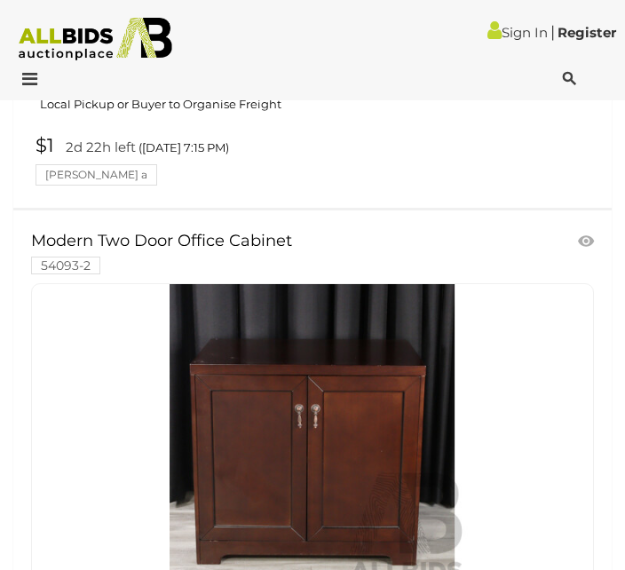
scroll to position [8357, 0]
click at [365, 418] on img at bounding box center [312, 439] width 311 height 311
click at [351, 338] on img at bounding box center [312, 439] width 311 height 311
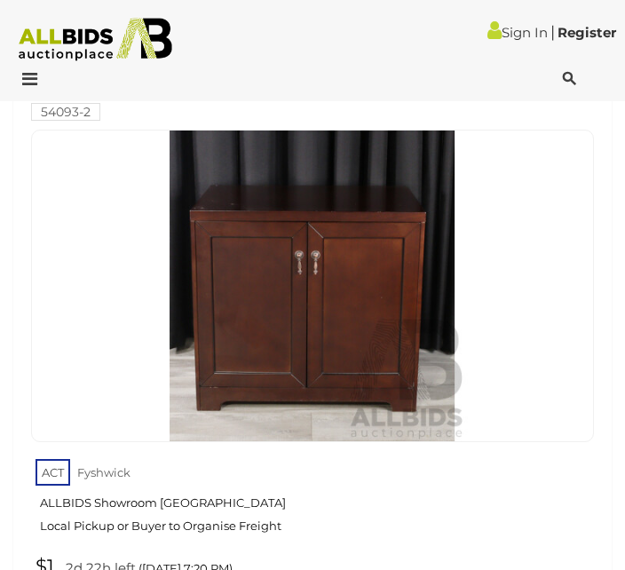
scroll to position [8549, 0]
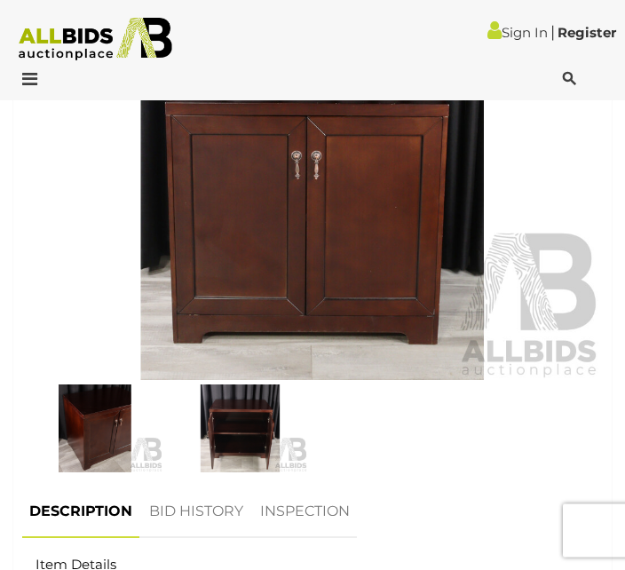
scroll to position [815, 0]
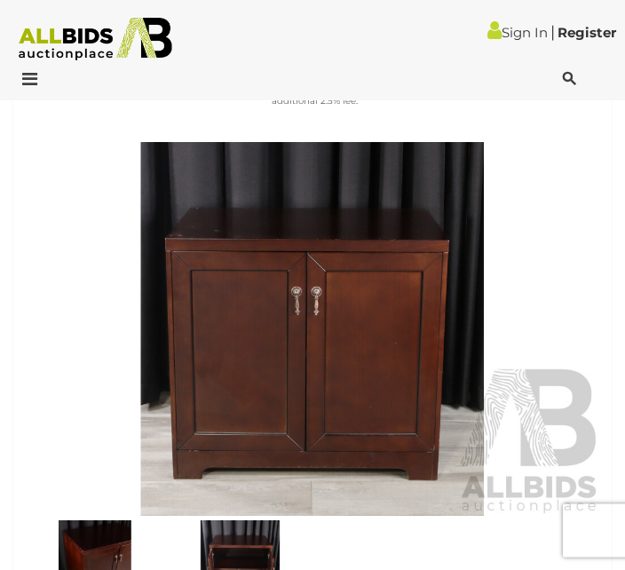
click at [368, 386] on img at bounding box center [312, 330] width 581 height 375
click at [335, 352] on img at bounding box center [312, 329] width 581 height 375
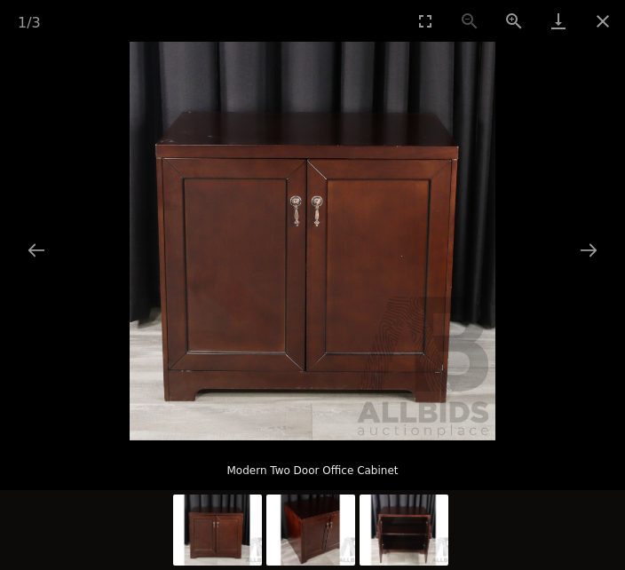
click at [334, 352] on img at bounding box center [313, 241] width 366 height 399
click at [604, 267] on button "Next slide" at bounding box center [588, 250] width 37 height 35
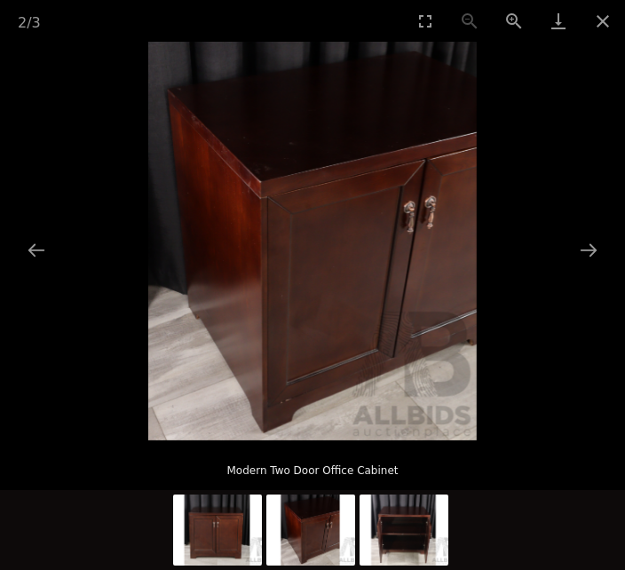
click at [617, 289] on picture at bounding box center [312, 241] width 625 height 399
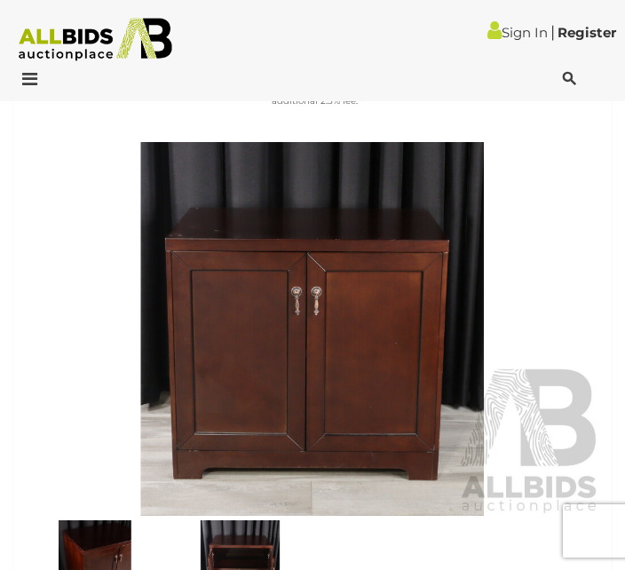
click at [277, 569] on img at bounding box center [240, 565] width 137 height 88
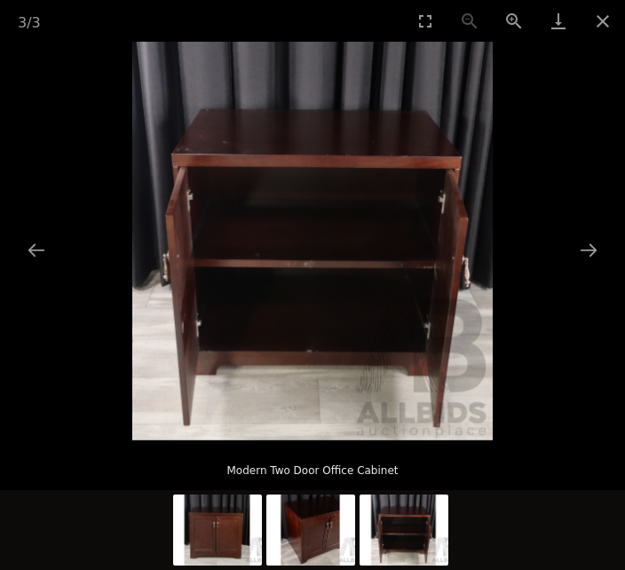
click at [50, 267] on button "Previous slide" at bounding box center [36, 250] width 37 height 35
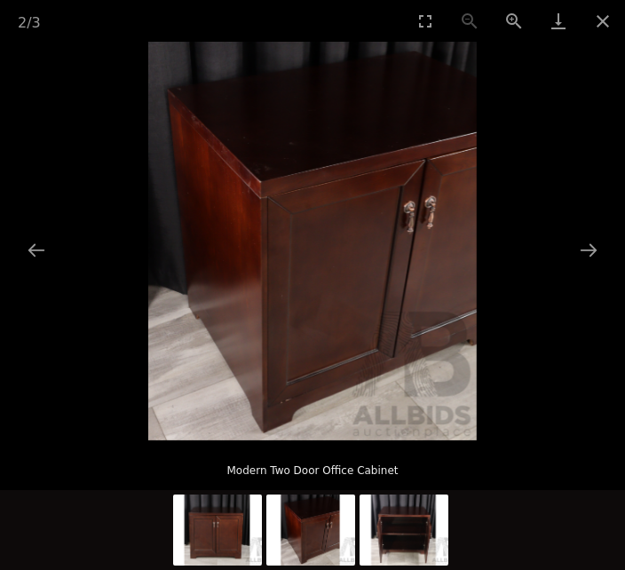
click at [64, 295] on picture at bounding box center [312, 241] width 625 height 399
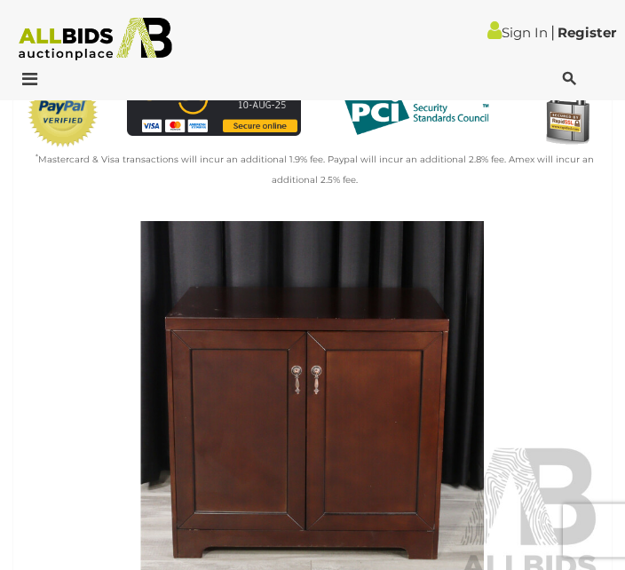
scroll to position [559, 0]
click at [343, 434] on img at bounding box center [312, 408] width 581 height 375
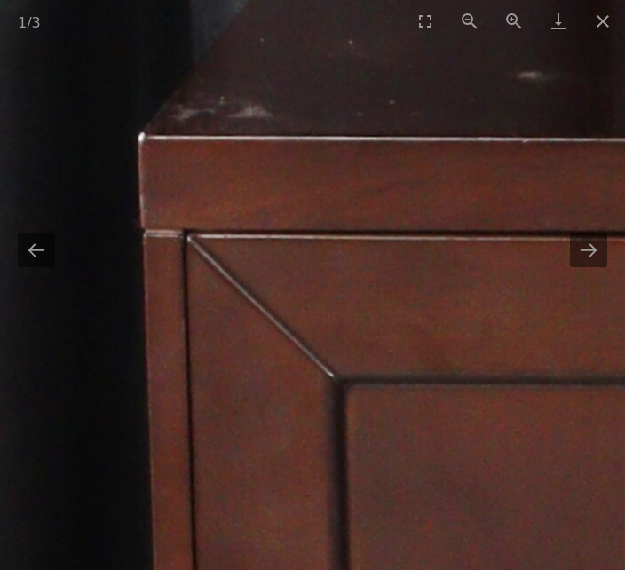
click at [616, 24] on button "Close gallery" at bounding box center [603, 21] width 44 height 42
